Goal: Task Accomplishment & Management: Use online tool/utility

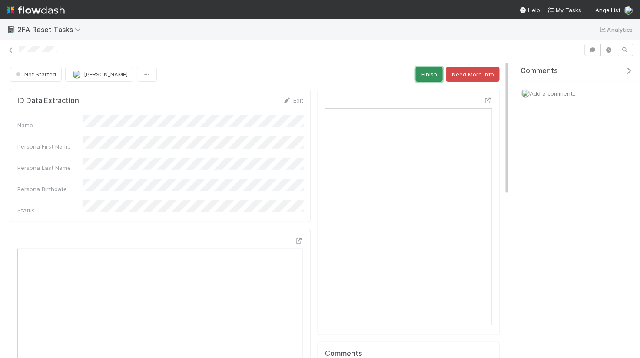
click at [430, 74] on button "Finish" at bounding box center [429, 74] width 27 height 15
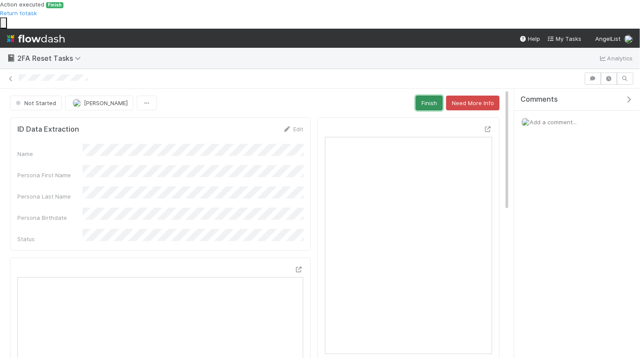
click at [431, 96] on button "Finish" at bounding box center [429, 103] width 27 height 15
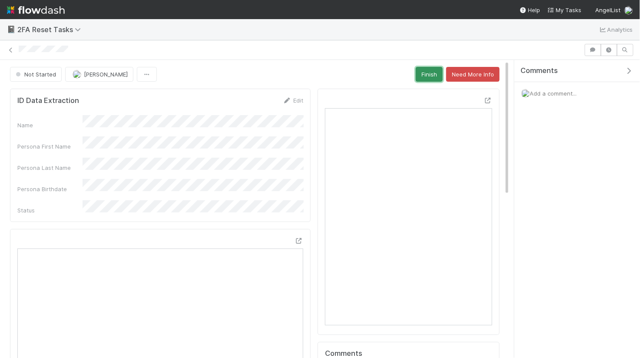
click at [433, 76] on button "Finish" at bounding box center [429, 74] width 27 height 15
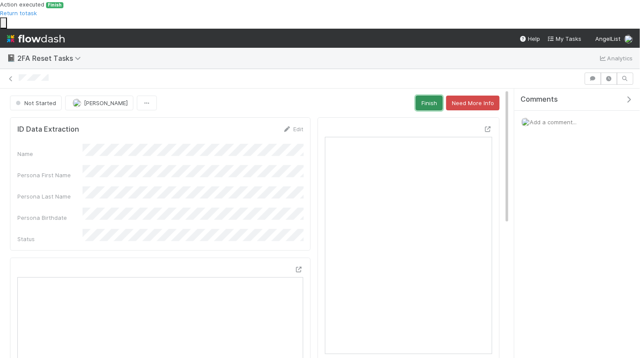
click at [435, 96] on button "Finish" at bounding box center [429, 103] width 27 height 15
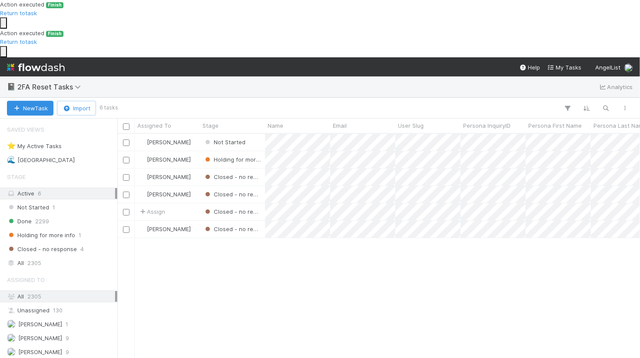
scroll to position [282, 523]
